Goal: Task Accomplishment & Management: Manage account settings

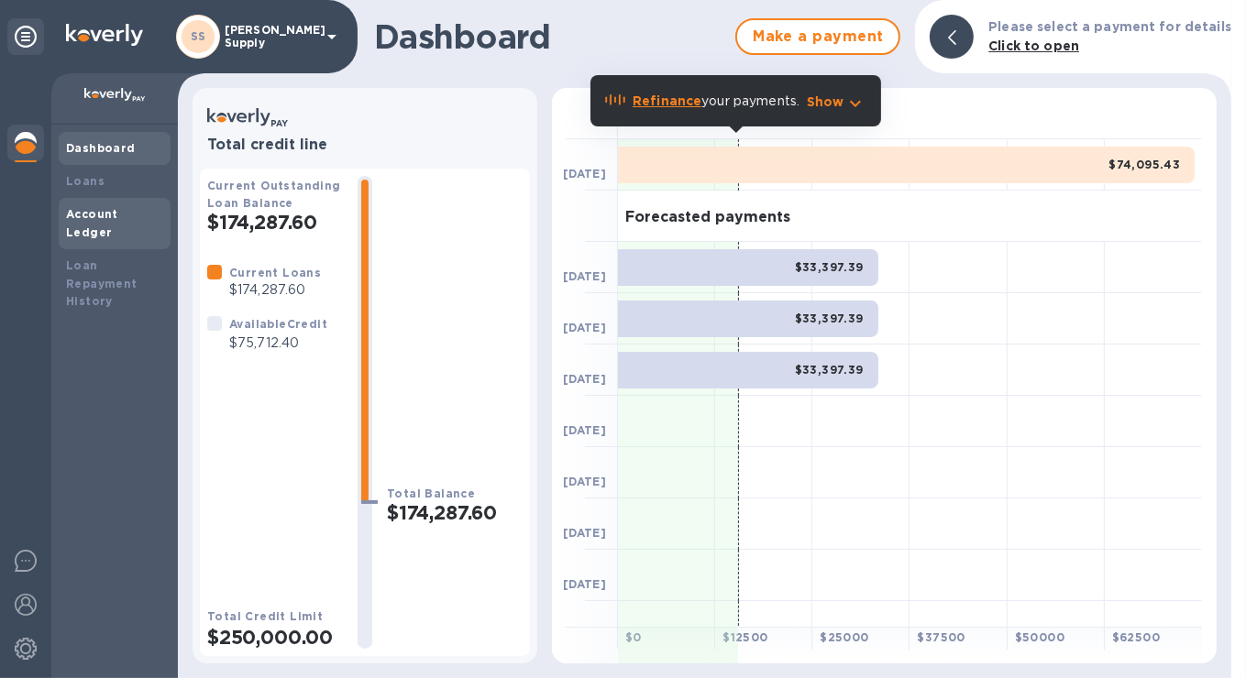
click at [92, 217] on b "Account Ledger" at bounding box center [92, 223] width 52 height 32
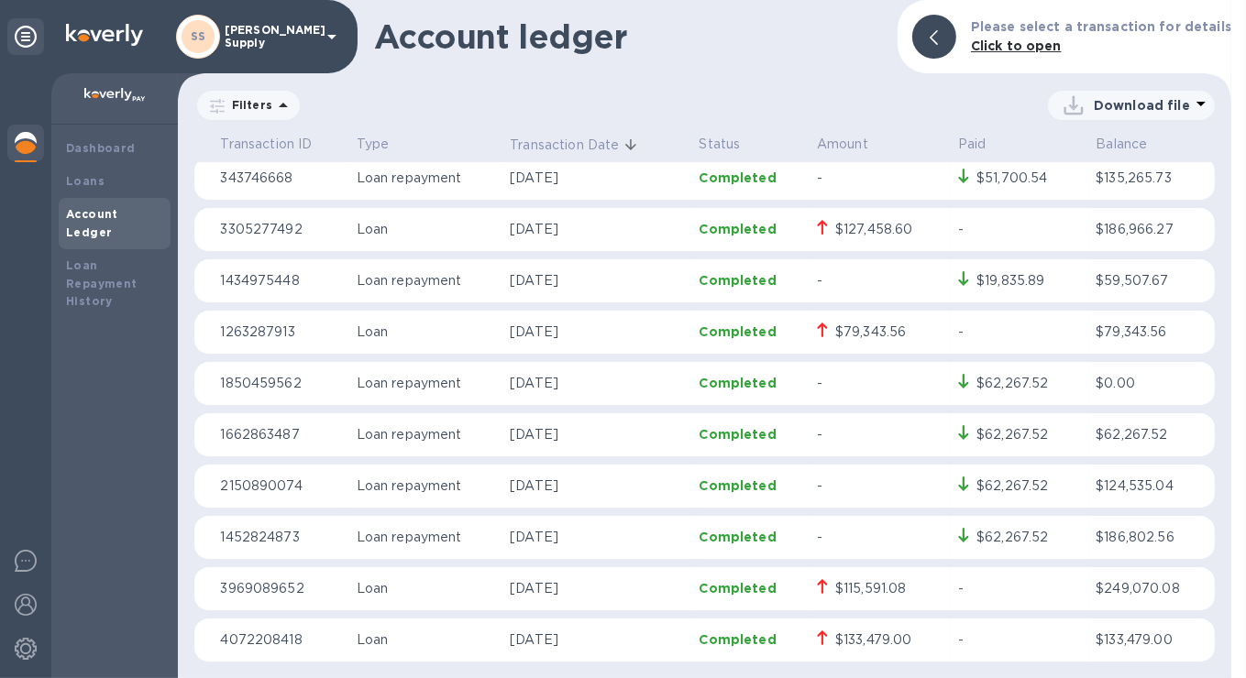
scroll to position [367, 0]
click at [789, 327] on p "Completed" at bounding box center [751, 330] width 103 height 18
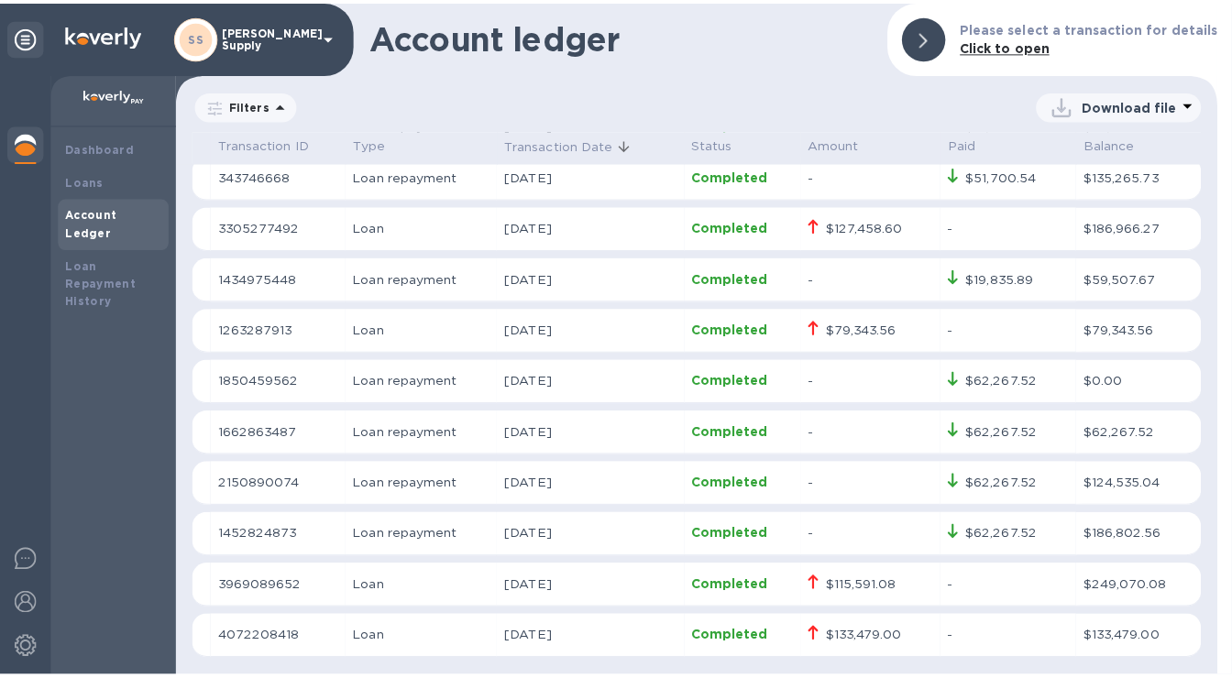
scroll to position [391, 0]
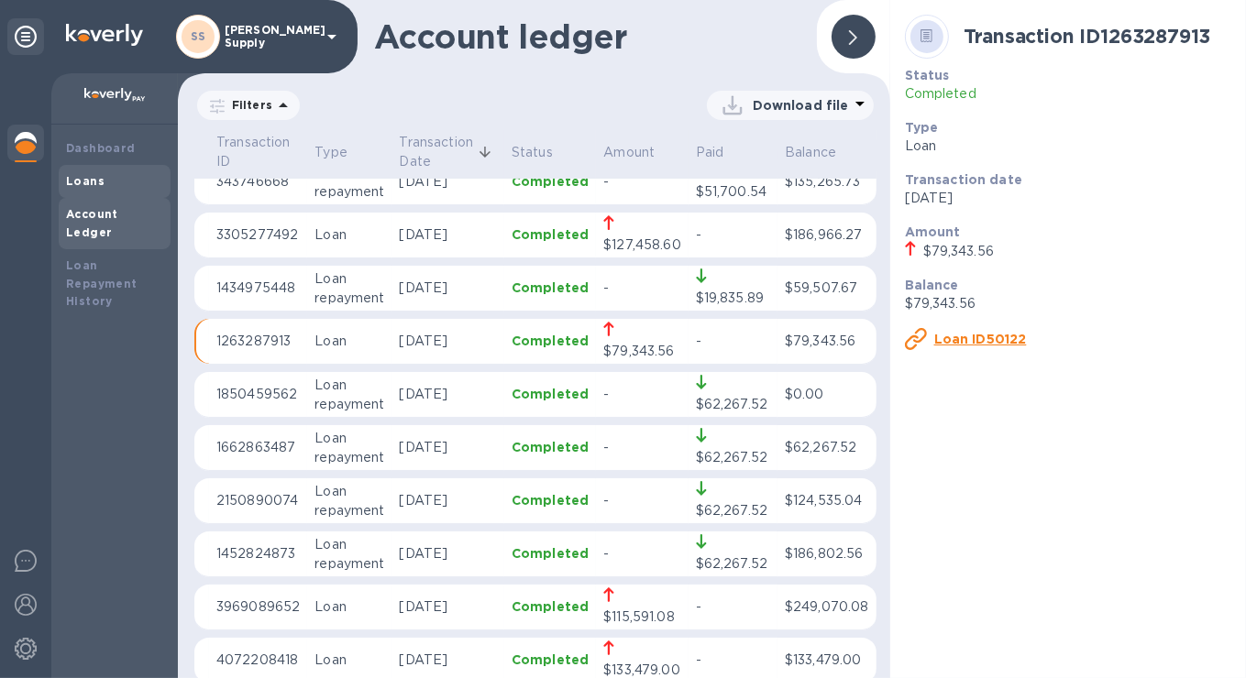
click at [81, 179] on b "Loans" at bounding box center [85, 181] width 39 height 14
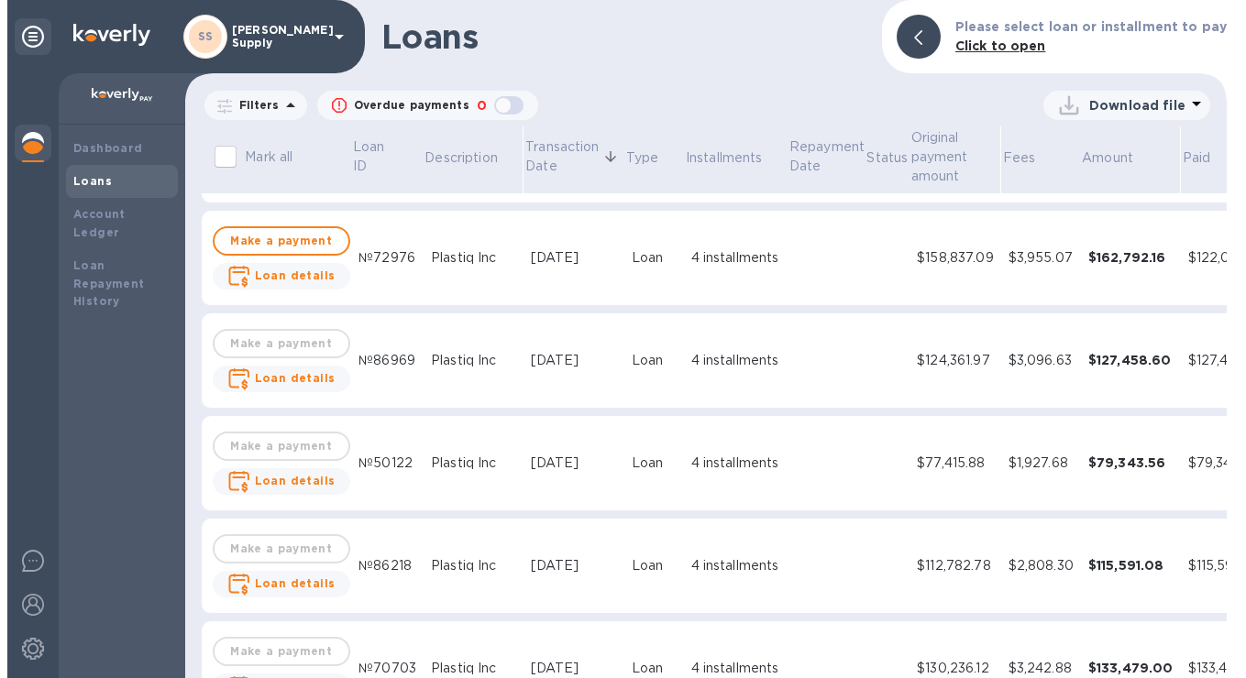
scroll to position [92, 0]
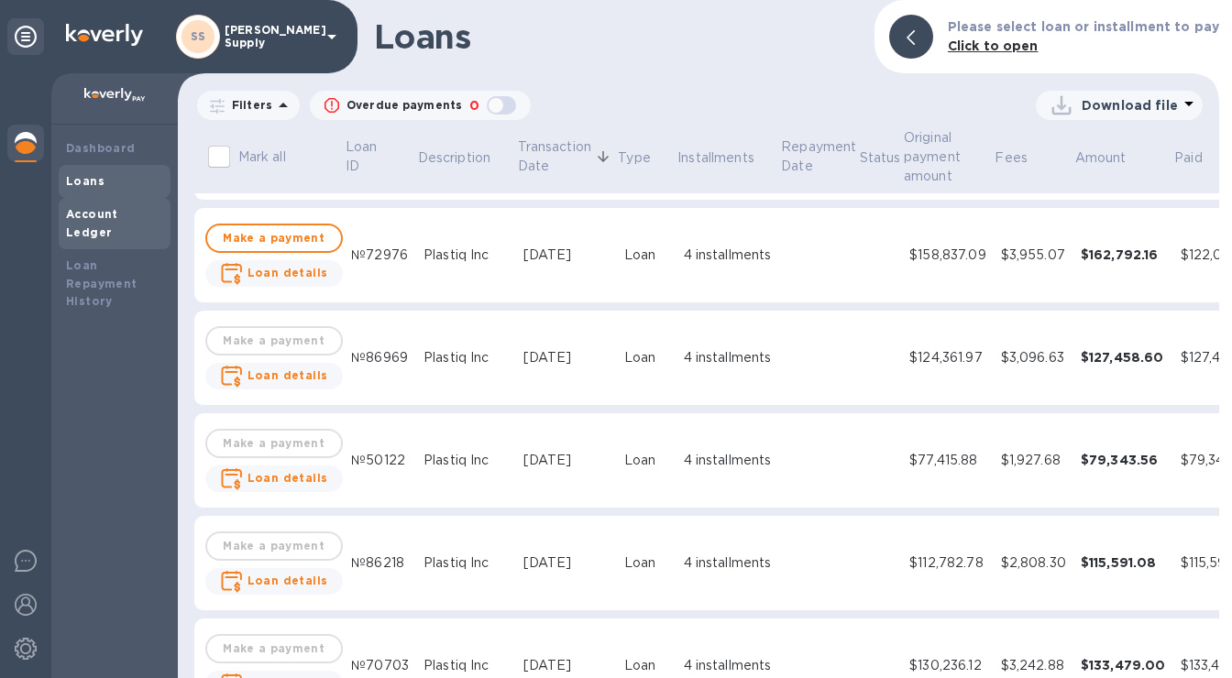
click at [117, 211] on b "Account Ledger" at bounding box center [92, 223] width 52 height 32
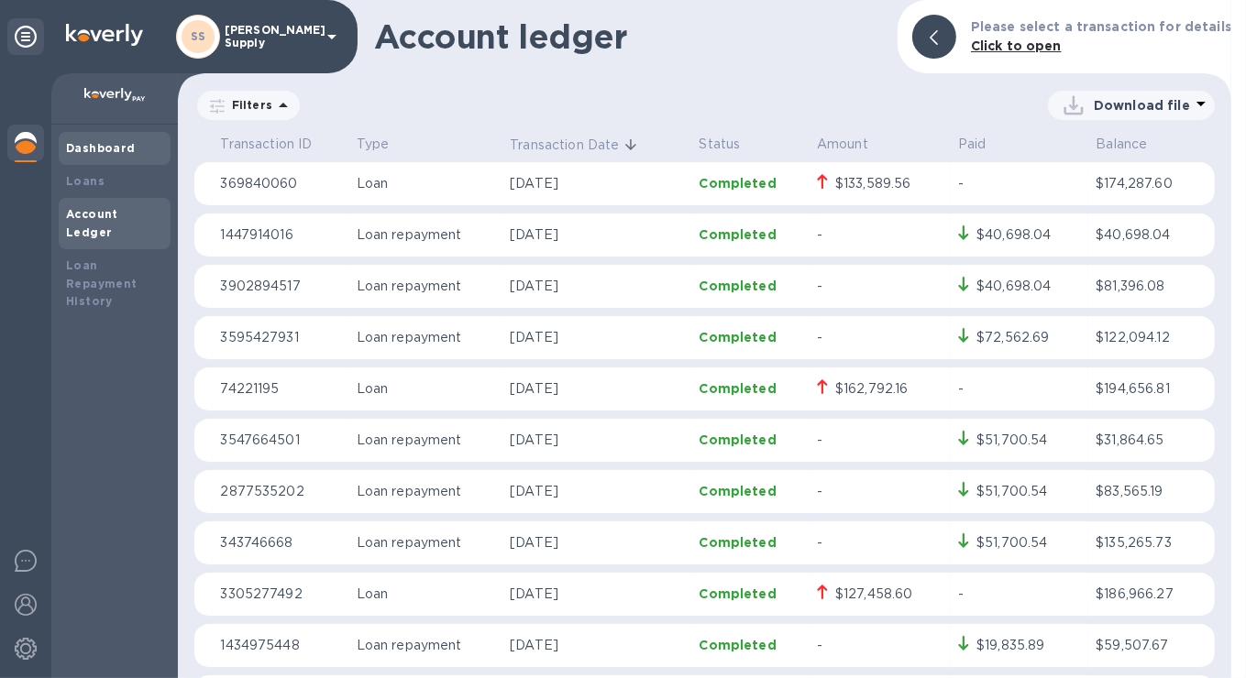
click at [104, 159] on div "Dashboard" at bounding box center [115, 148] width 112 height 33
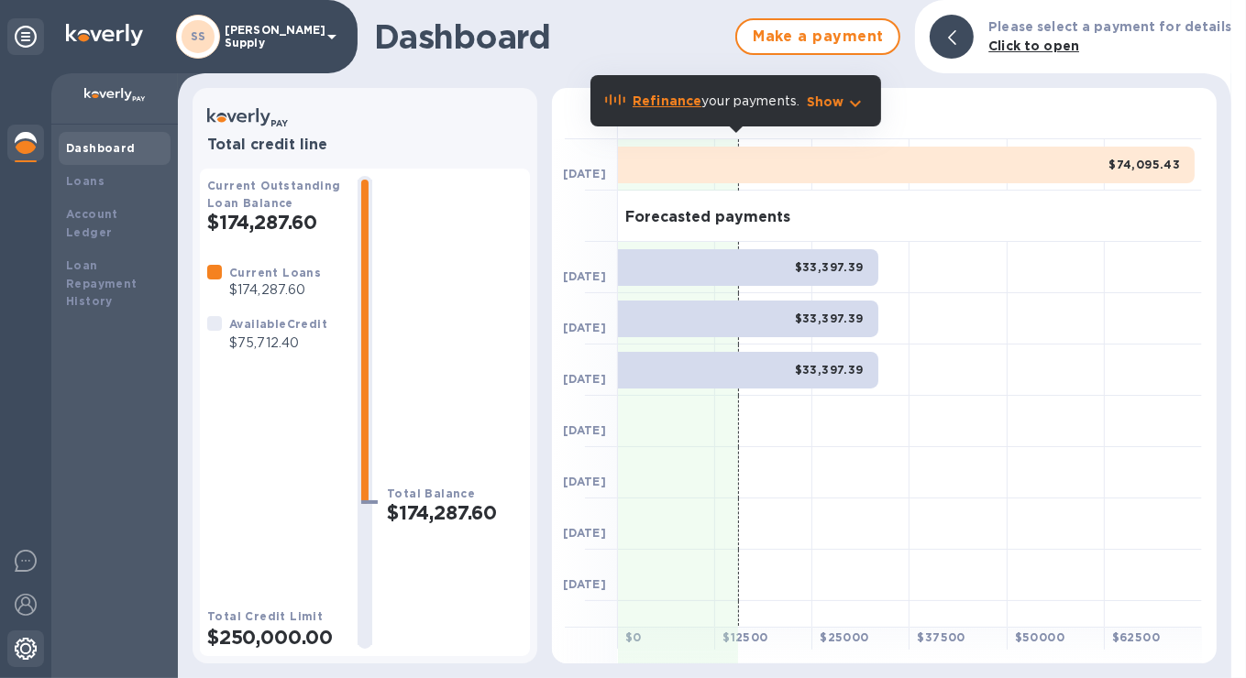
click at [17, 646] on img at bounding box center [26, 649] width 22 height 22
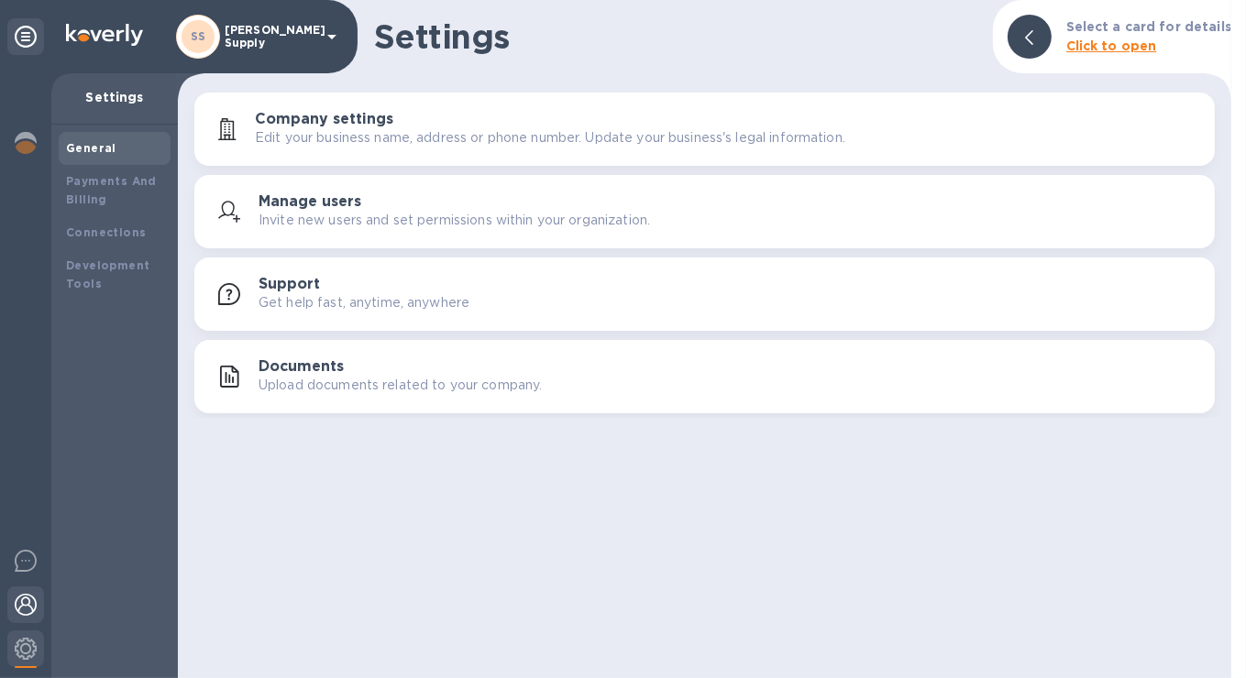
click at [24, 615] on img at bounding box center [26, 605] width 22 height 22
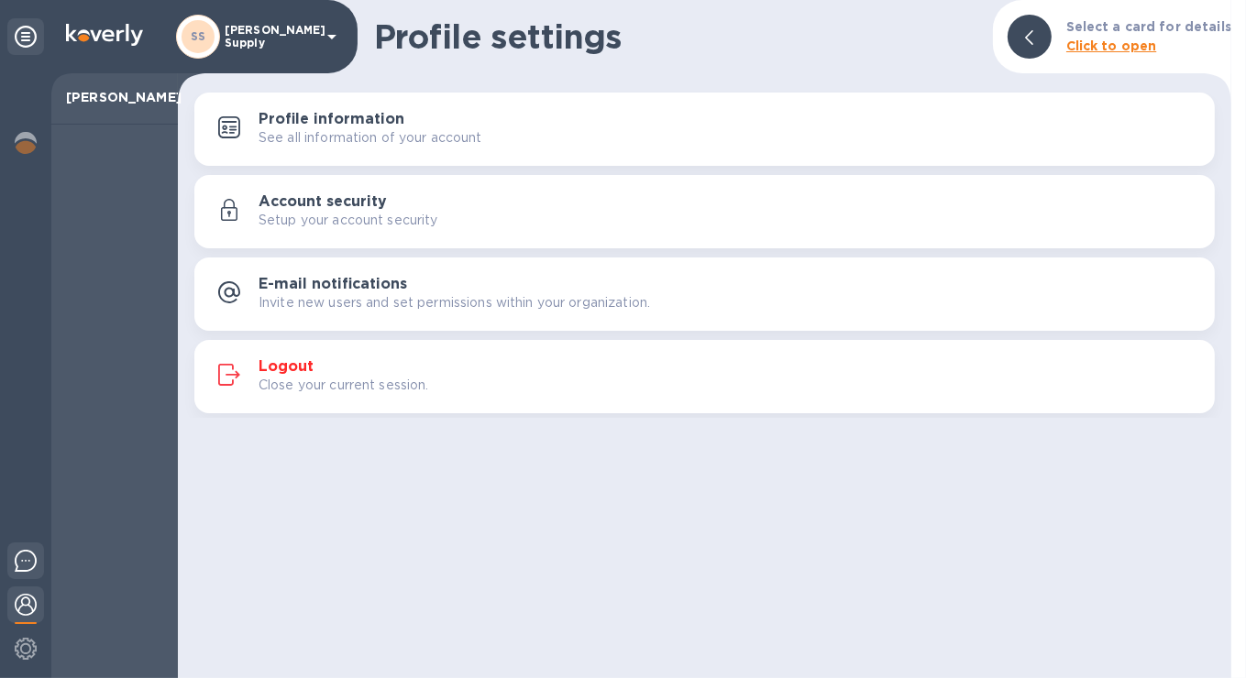
click at [26, 568] on img at bounding box center [26, 561] width 22 height 22
click at [23, 655] on img at bounding box center [26, 649] width 22 height 22
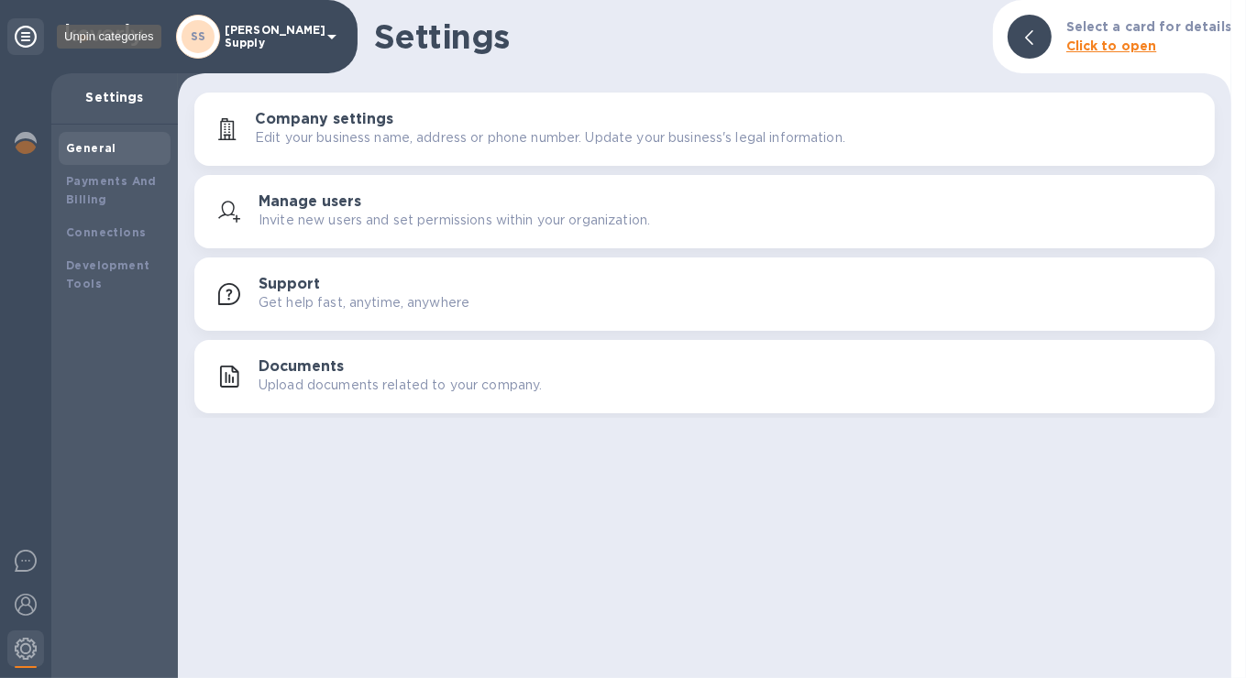
click at [21, 28] on icon at bounding box center [26, 37] width 22 height 22
